Goal: Task Accomplishment & Management: Manage account settings

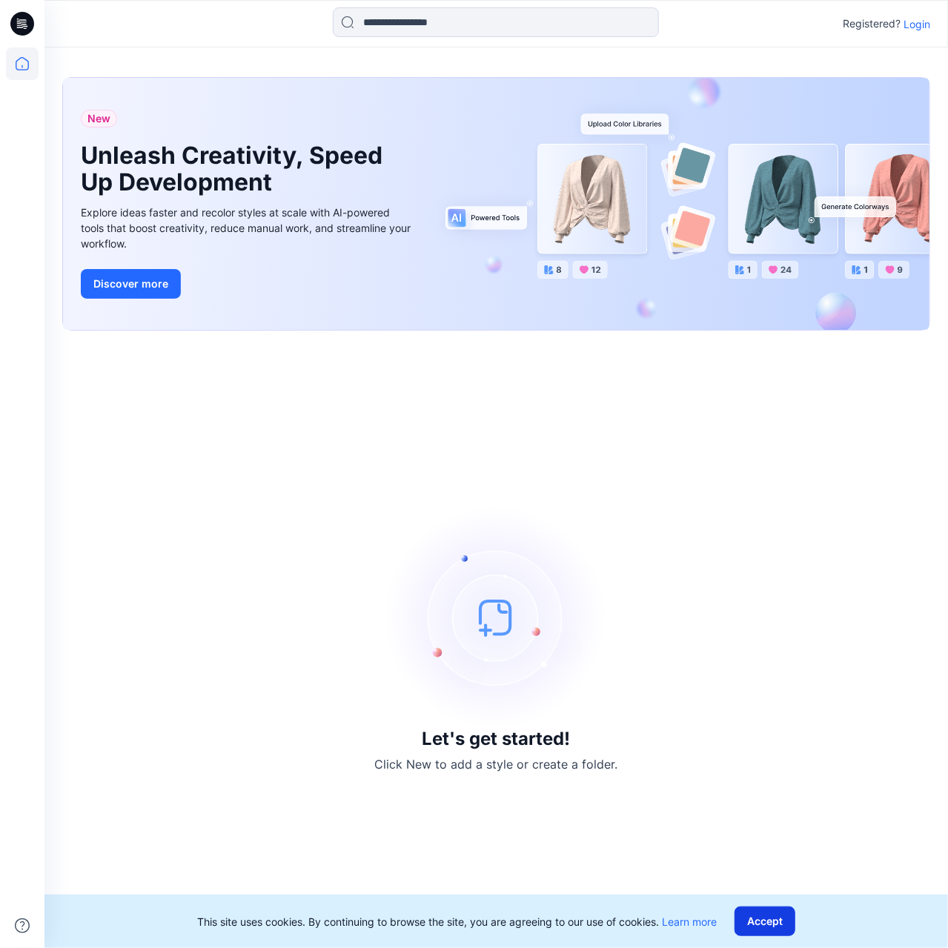
click at [783, 925] on button "Accept" at bounding box center [765, 922] width 61 height 30
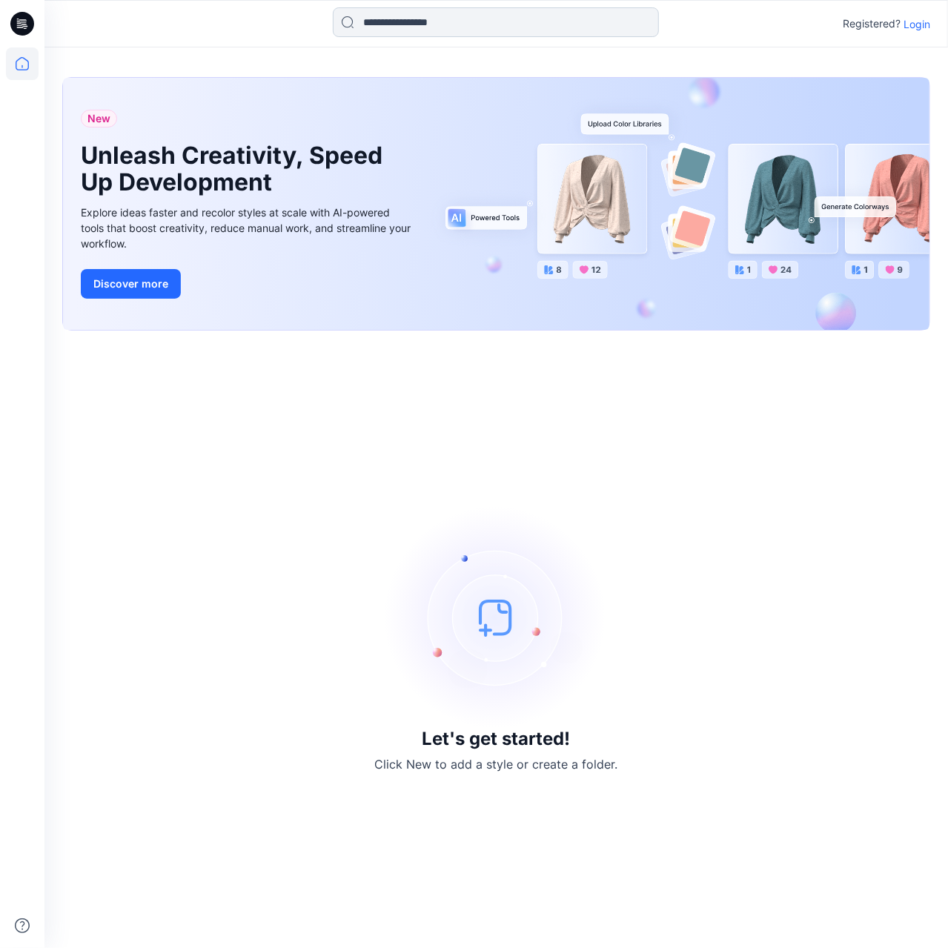
click at [418, 29] on input at bounding box center [496, 22] width 326 height 30
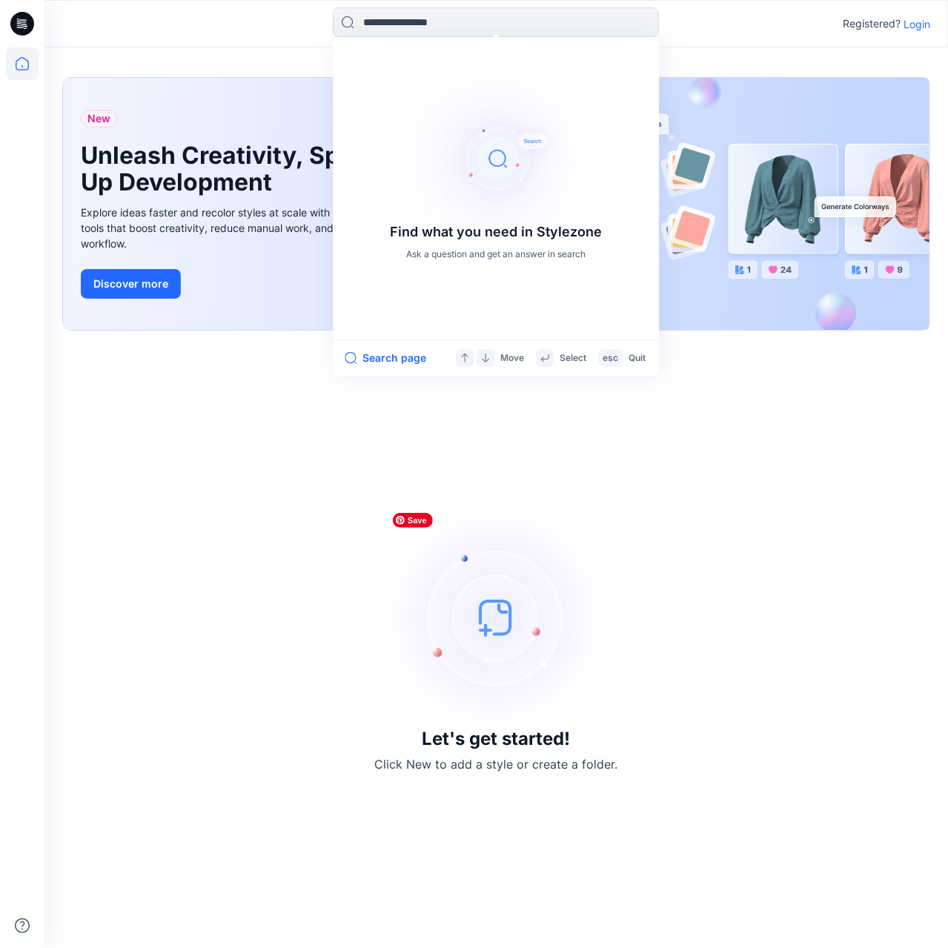
click at [356, 549] on div "Let's get started! Click New to add a style or create a folder." at bounding box center [496, 639] width 868 height 582
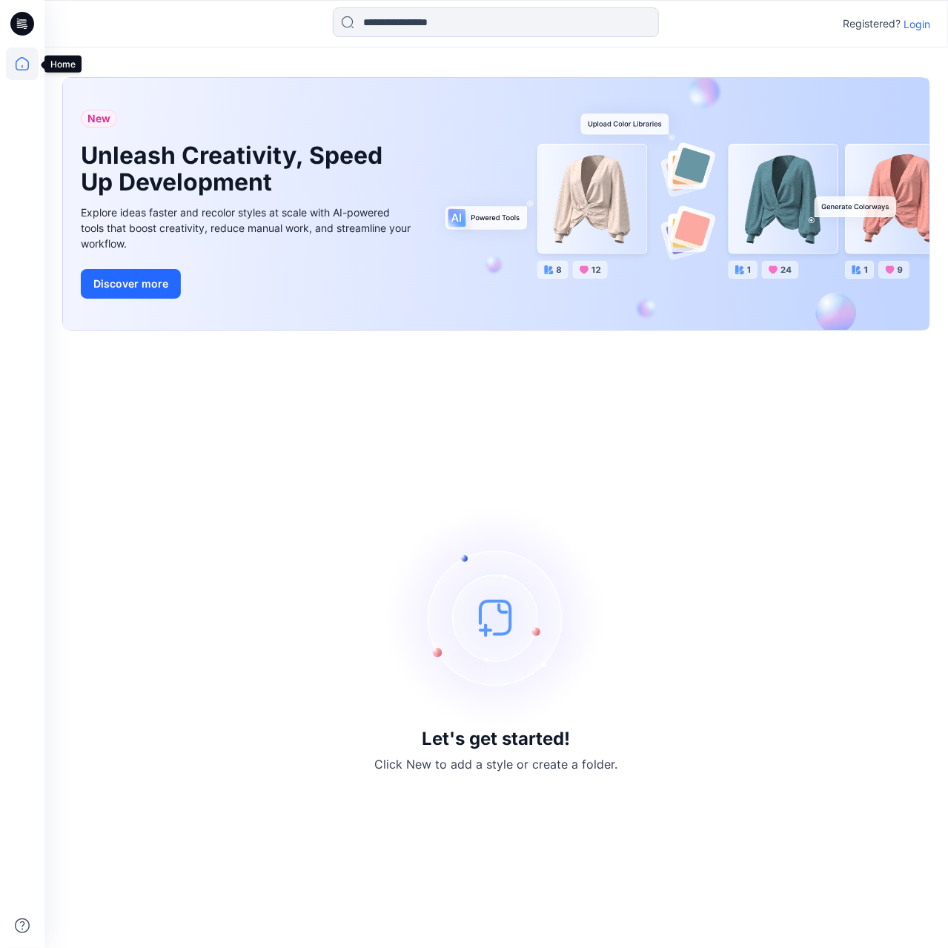
click at [30, 65] on icon at bounding box center [22, 63] width 33 height 33
click at [22, 18] on icon at bounding box center [22, 24] width 24 height 24
click at [15, 17] on icon at bounding box center [22, 24] width 24 height 24
click at [929, 30] on p "Login" at bounding box center [917, 24] width 27 height 16
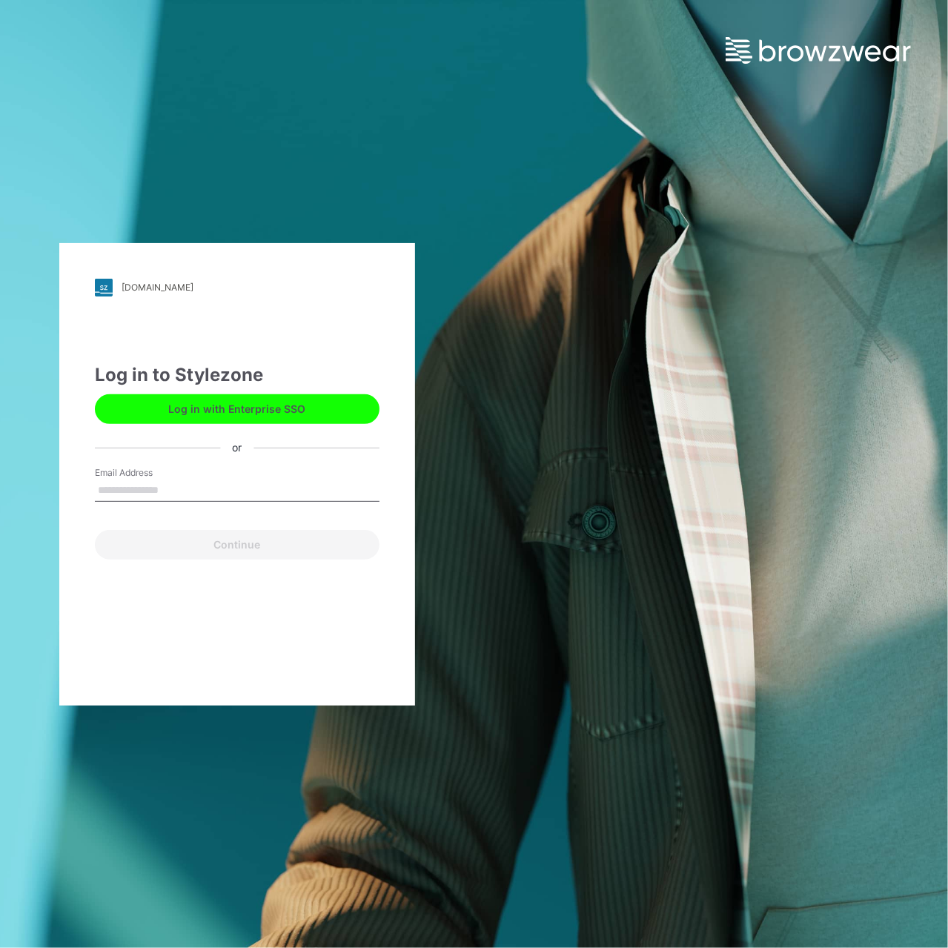
click at [275, 486] on input "Email Address" at bounding box center [237, 491] width 285 height 22
type input "**********"
click at [266, 543] on button "Continue" at bounding box center [237, 545] width 285 height 30
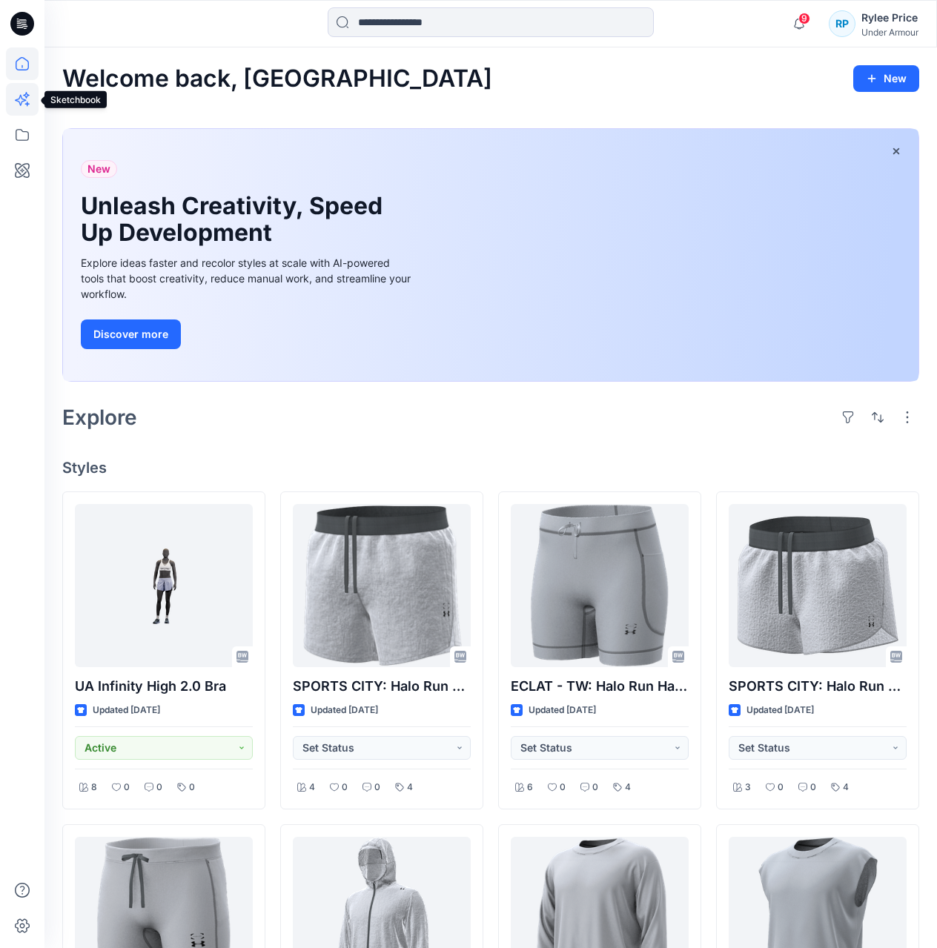
click at [28, 105] on icon at bounding box center [22, 99] width 33 height 33
